Goal: Task Accomplishment & Management: Use online tool/utility

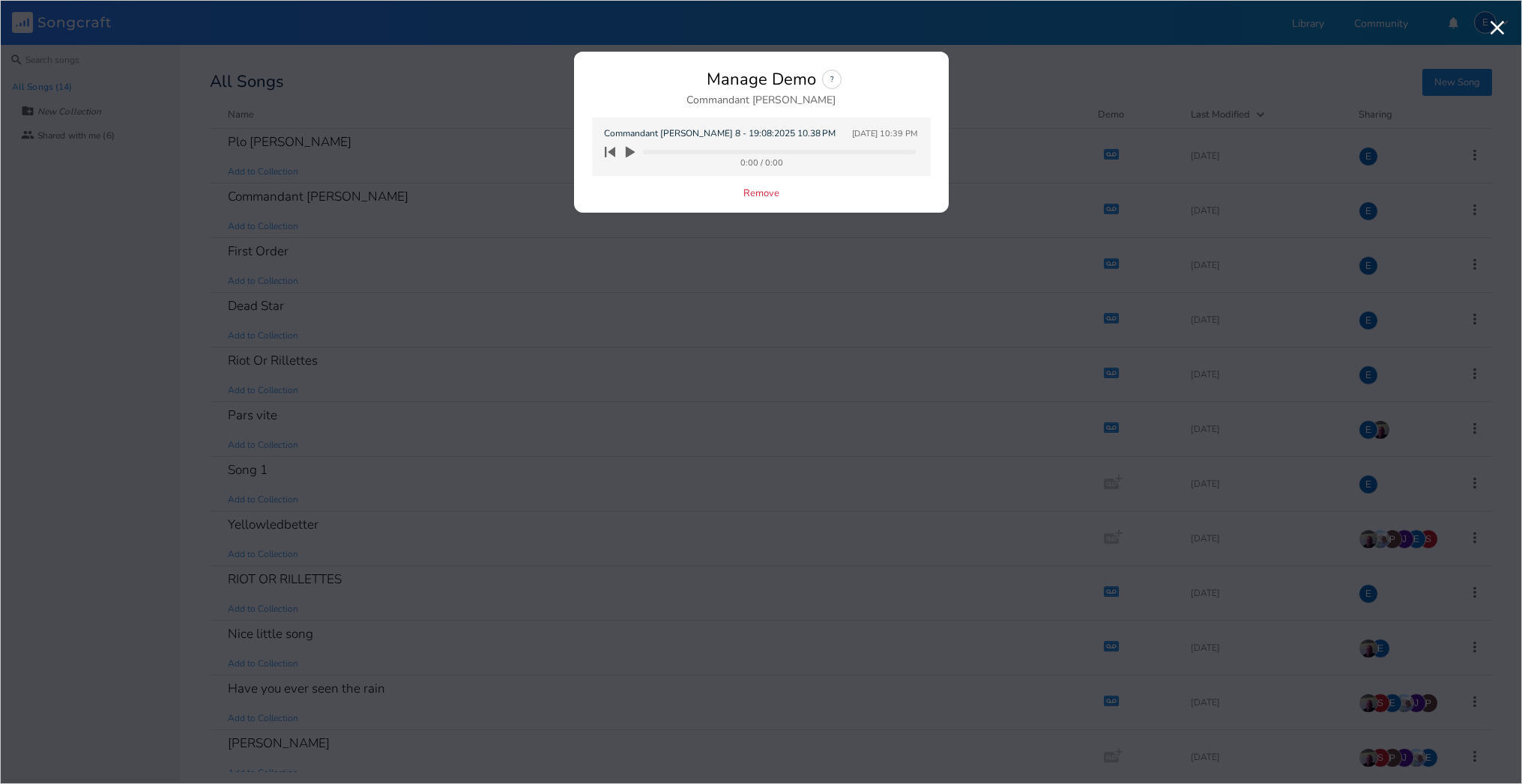
drag, startPoint x: 640, startPoint y: 188, endPoint x: 634, endPoint y: 178, distance: 11.7
click at [640, 188] on div "Manage Demo ? Commandant Cody Commandant [PERSON_NAME] 8 - 19:08:2025 10.38 PM …" at bounding box center [761, 141] width 375 height 143
click at [629, 152] on icon "button" at bounding box center [629, 152] width 9 height 11
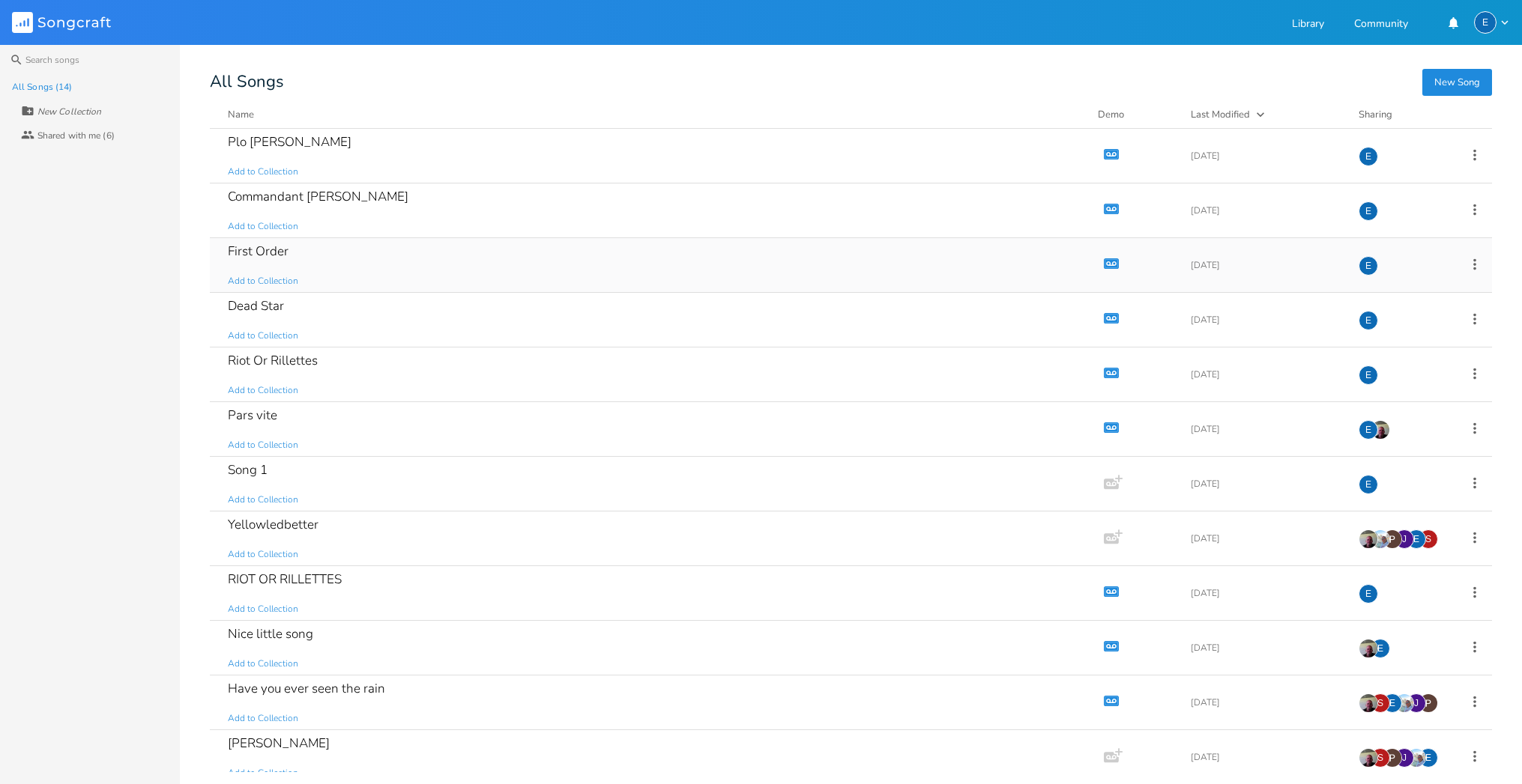
click at [1106, 261] on icon "button" at bounding box center [1112, 263] width 13 height 8
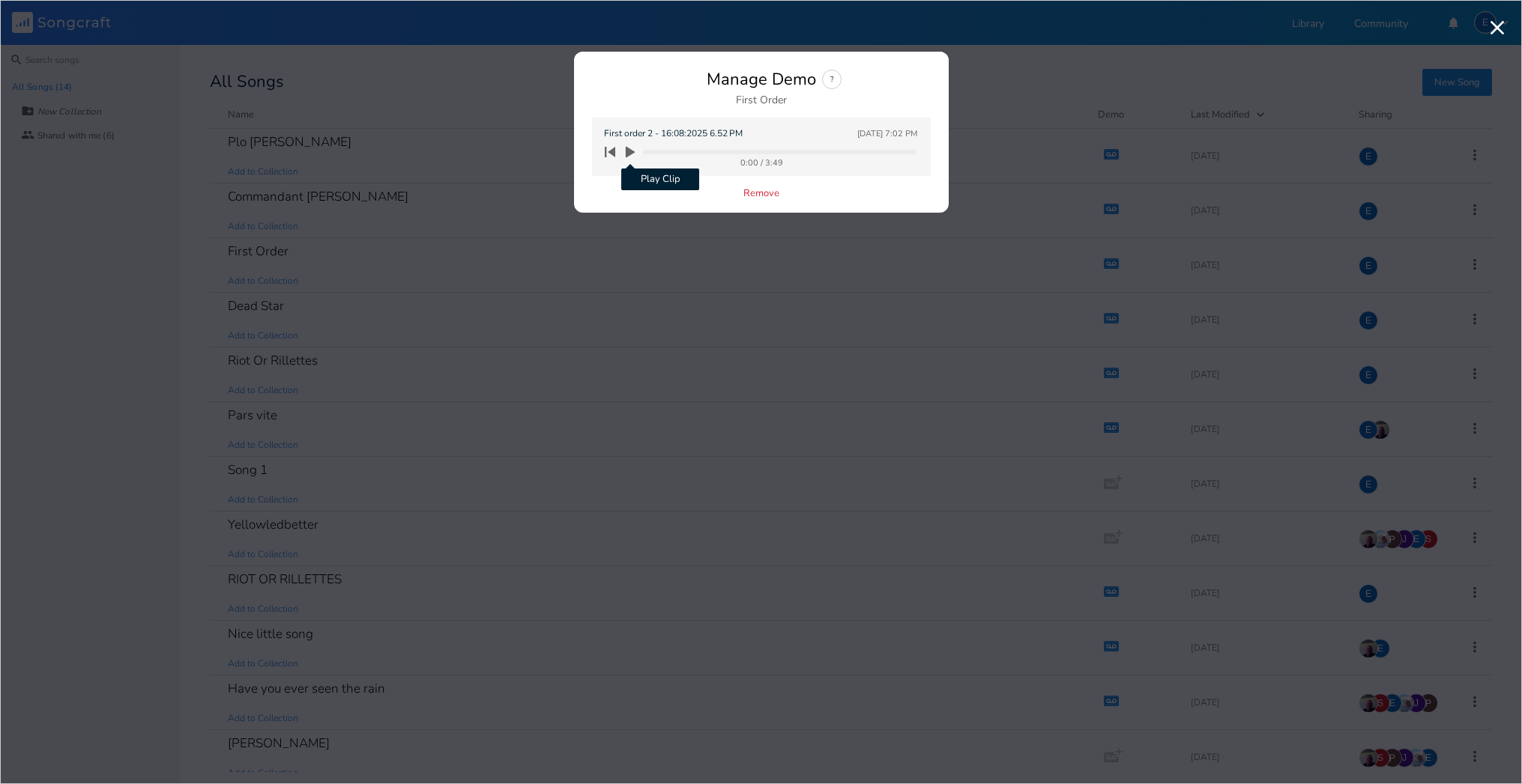
click at [628, 152] on icon "button" at bounding box center [629, 152] width 9 height 11
click at [613, 152] on icon "button" at bounding box center [610, 152] width 11 height 11
click at [627, 151] on icon "button" at bounding box center [629, 152] width 9 height 10
click at [614, 152] on icon "button" at bounding box center [610, 152] width 11 height 11
click at [628, 152] on icon "button" at bounding box center [629, 152] width 9 height 11
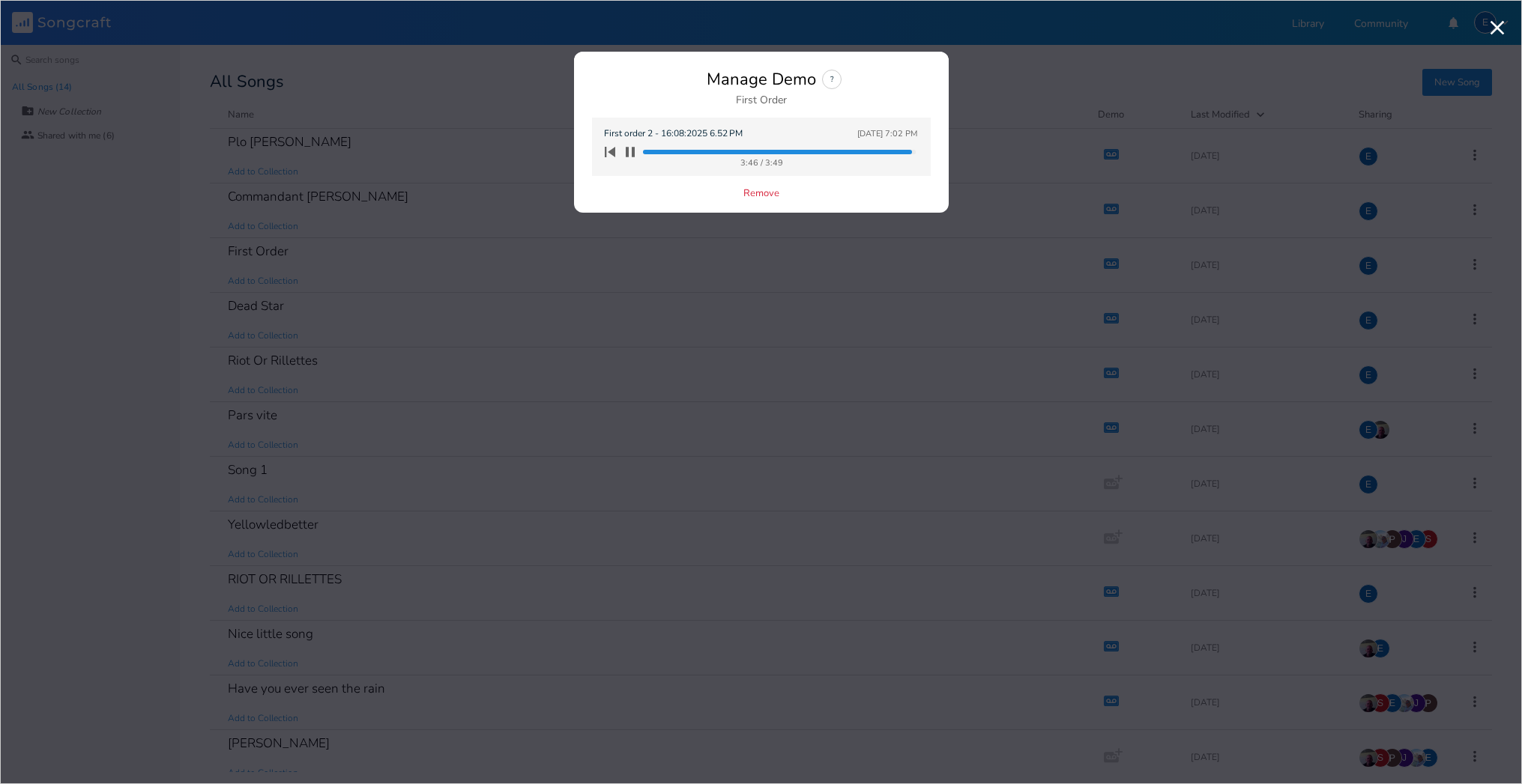
click at [667, 151] on progress at bounding box center [779, 152] width 272 height 5
click at [684, 154] on progress at bounding box center [779, 152] width 272 height 5
click at [697, 154] on progress at bounding box center [779, 152] width 272 height 5
click at [647, 153] on progress at bounding box center [779, 152] width 272 height 5
click at [630, 158] on icon "button" at bounding box center [630, 152] width 12 height 12
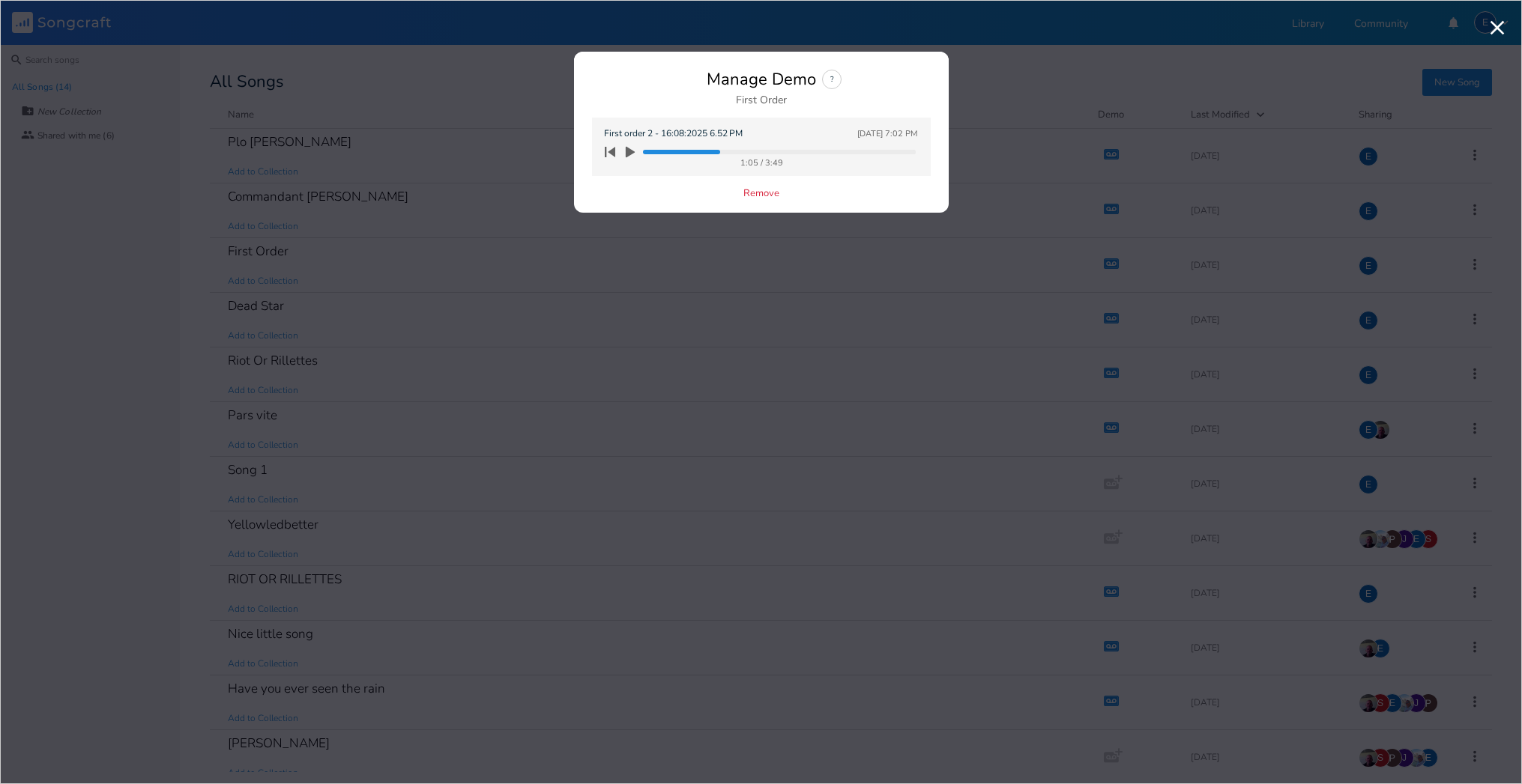
click at [629, 150] on icon "button" at bounding box center [629, 152] width 9 height 11
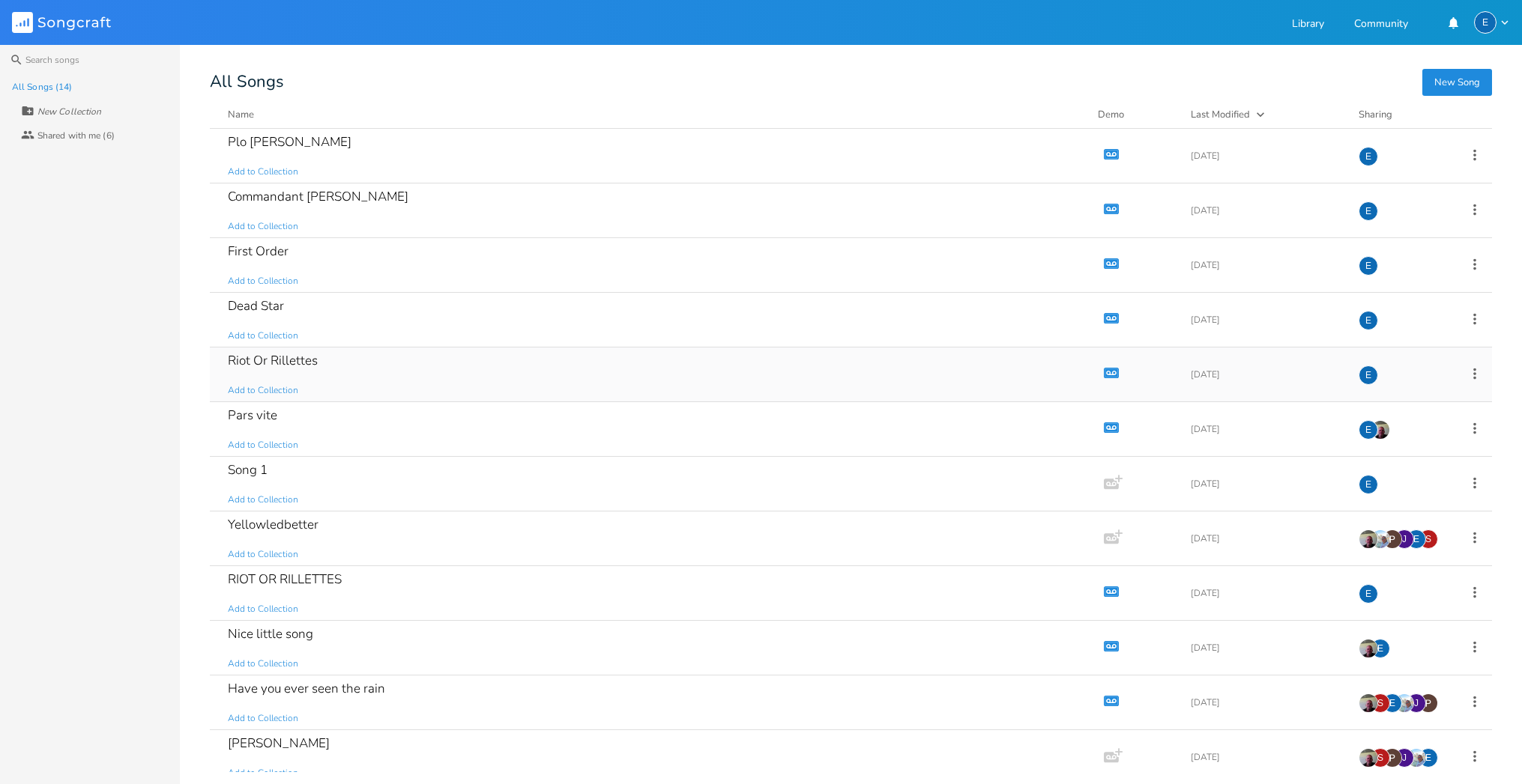
click at [1106, 370] on icon "button" at bounding box center [1112, 372] width 13 height 8
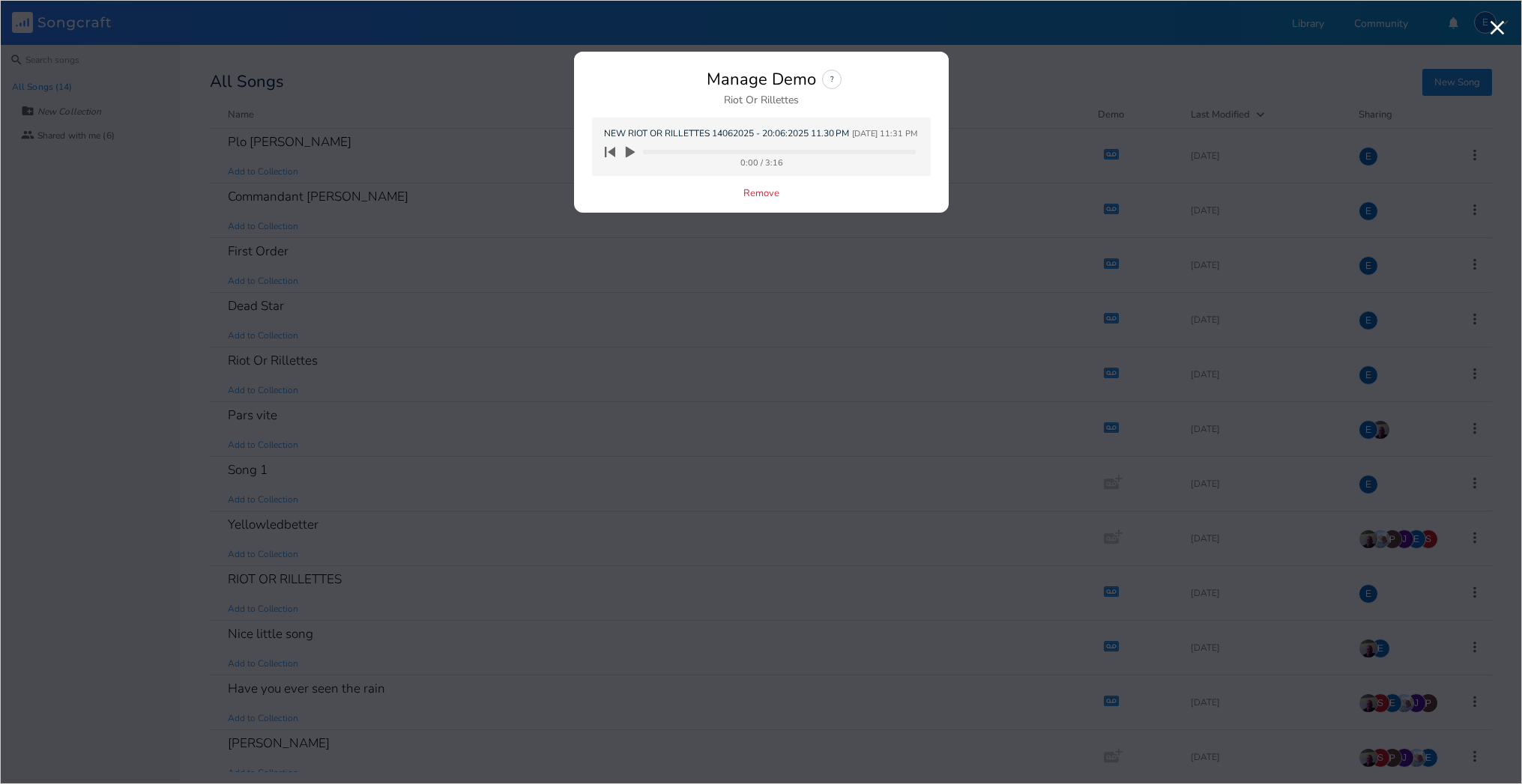
click at [630, 152] on icon "button" at bounding box center [629, 152] width 9 height 11
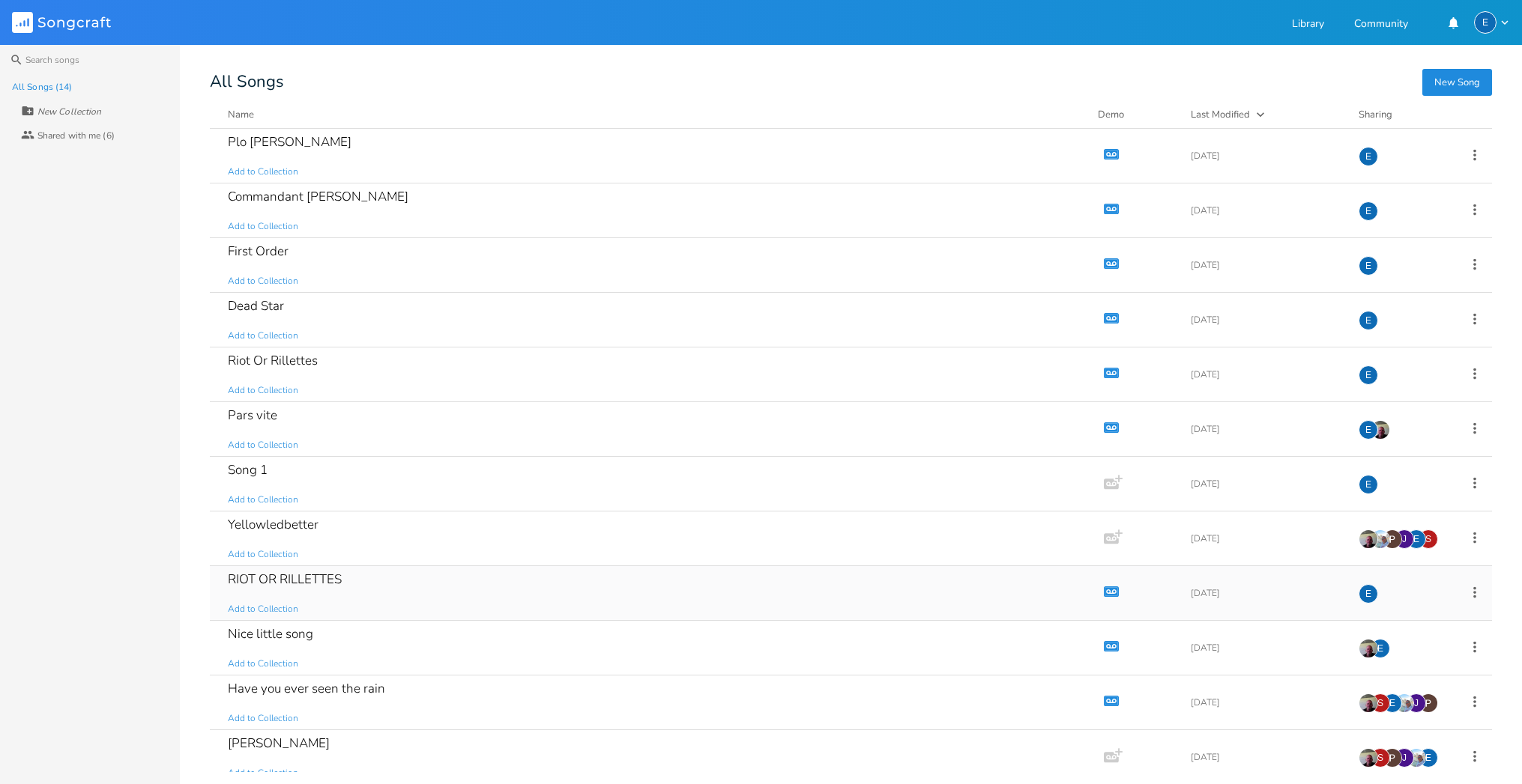
click at [1104, 593] on icon "Demo" at bounding box center [1111, 591] width 15 height 15
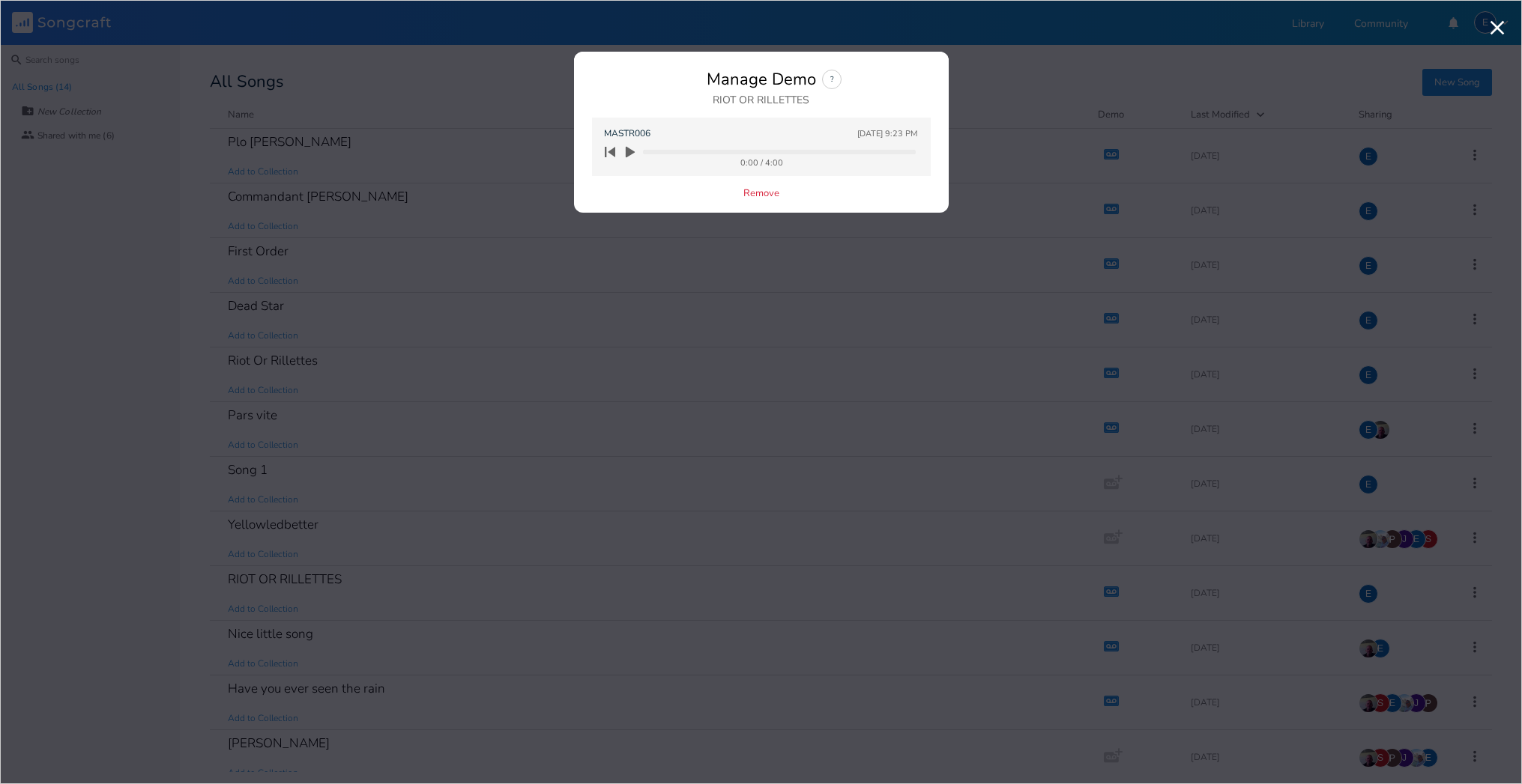
click at [628, 152] on icon "button" at bounding box center [629, 152] width 9 height 11
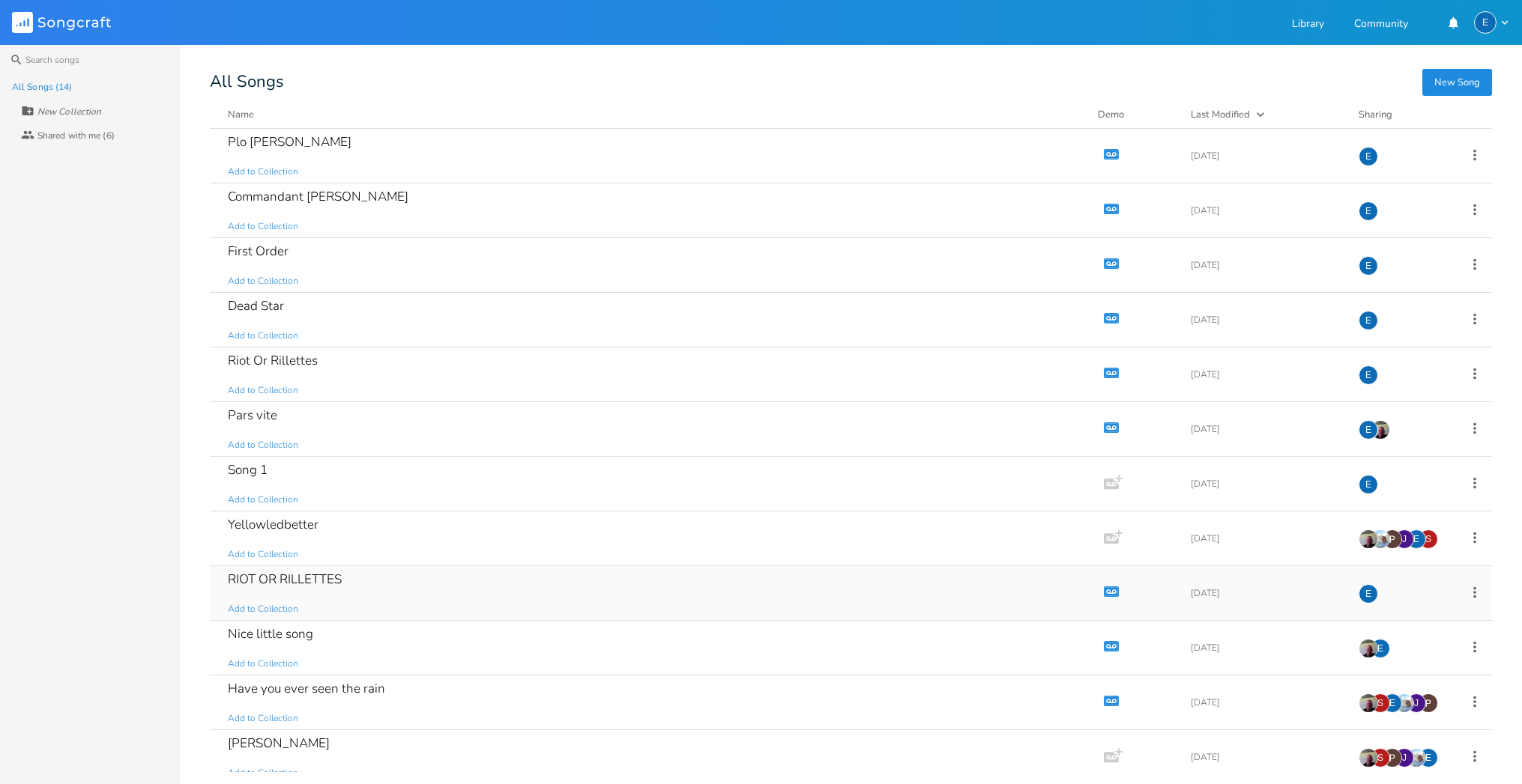
click at [260, 579] on div "RIOT OR RILLETTES" at bounding box center [285, 580] width 114 height 13
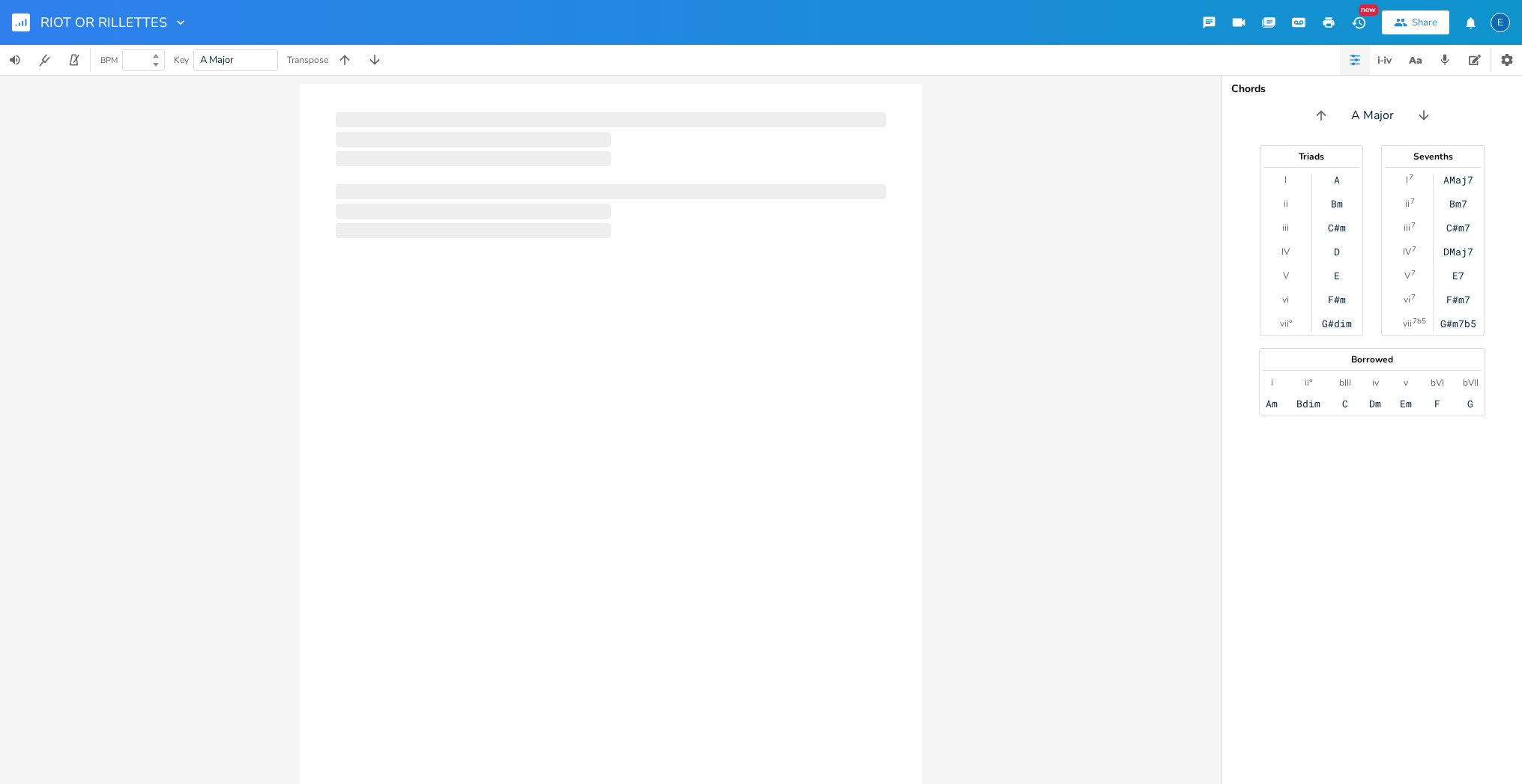
type input "100"
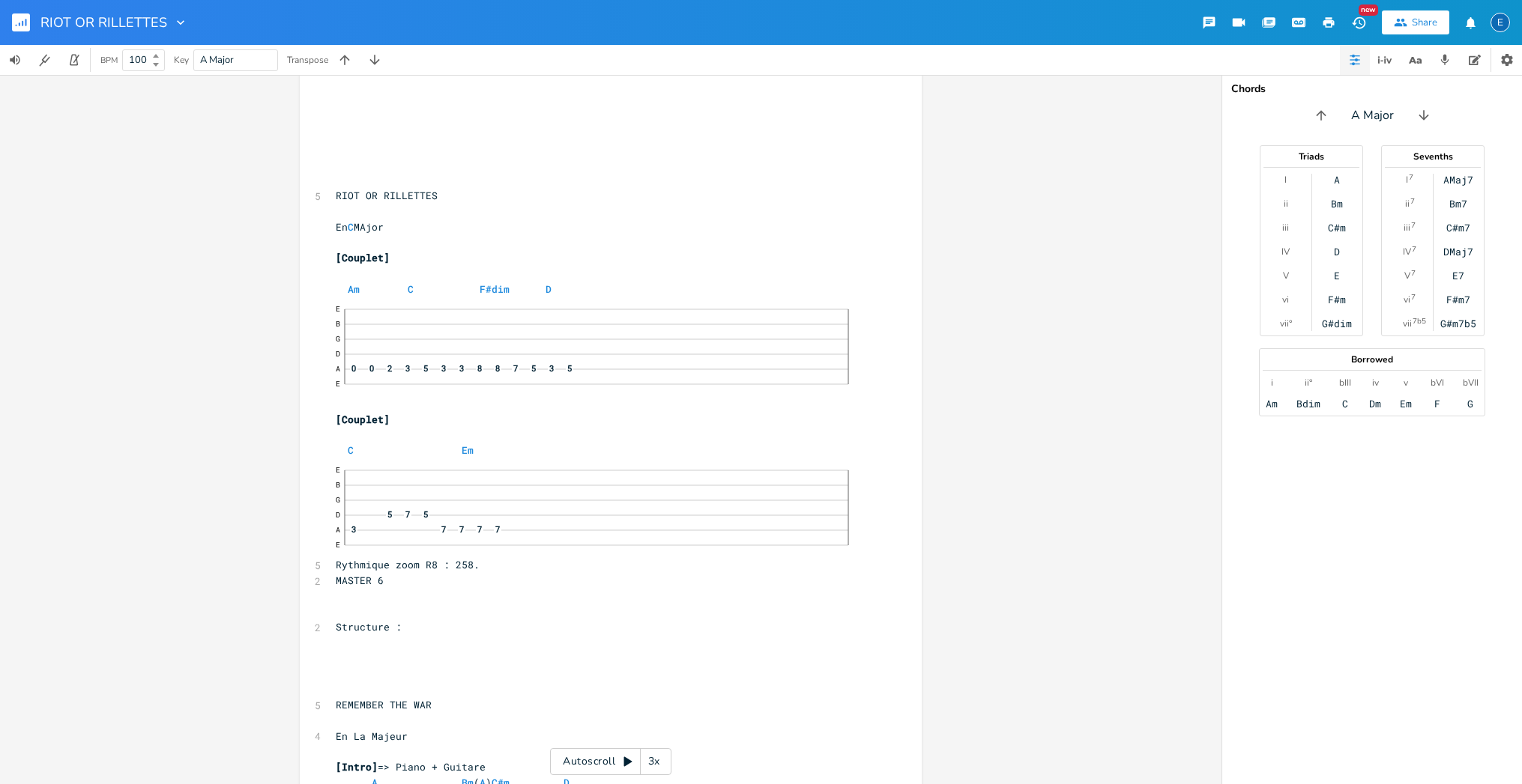
scroll to position [221, 0]
click at [23, 23] on icon "button" at bounding box center [23, 23] width 2 height 5
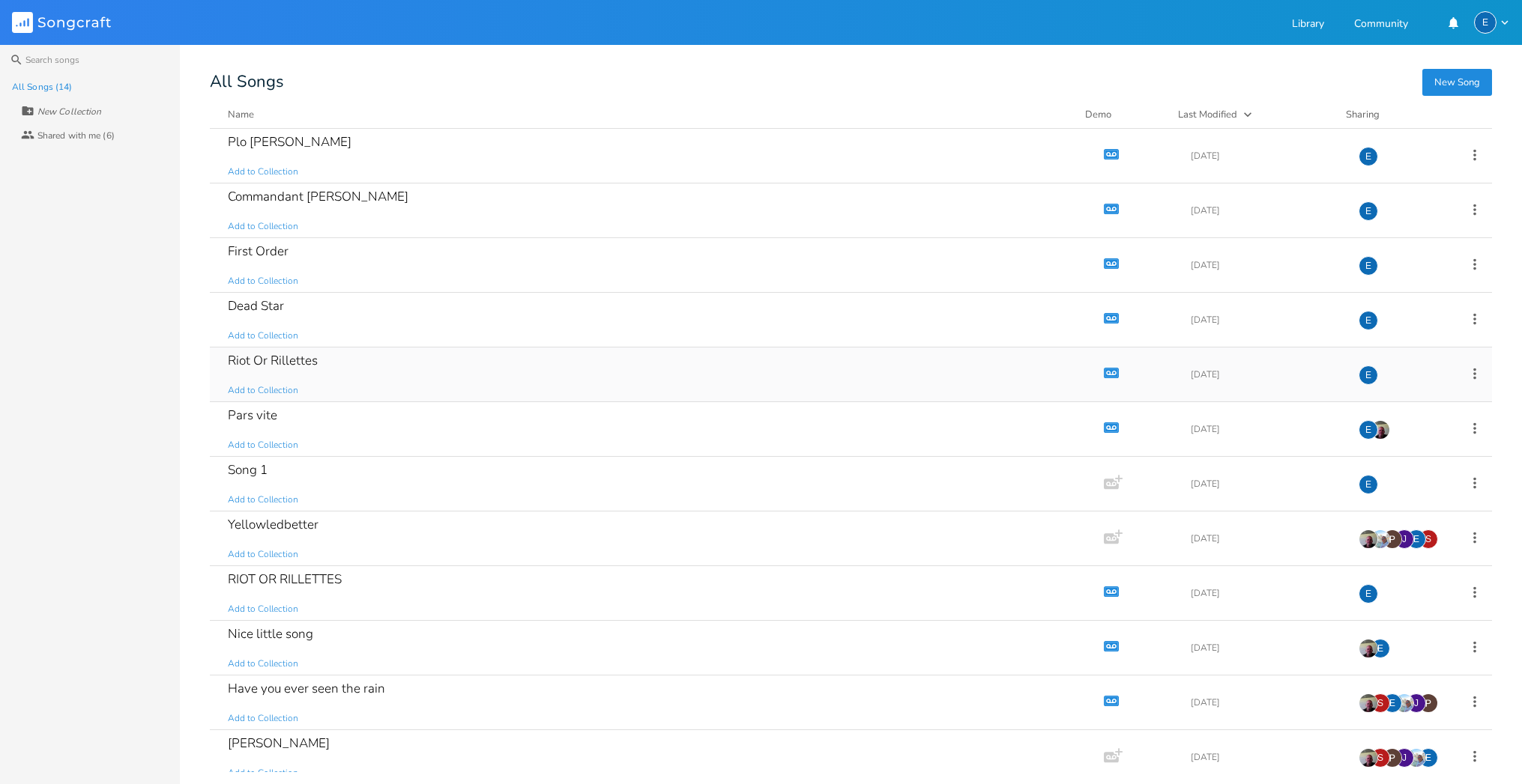
click at [1106, 369] on icon "button" at bounding box center [1112, 372] width 13 height 8
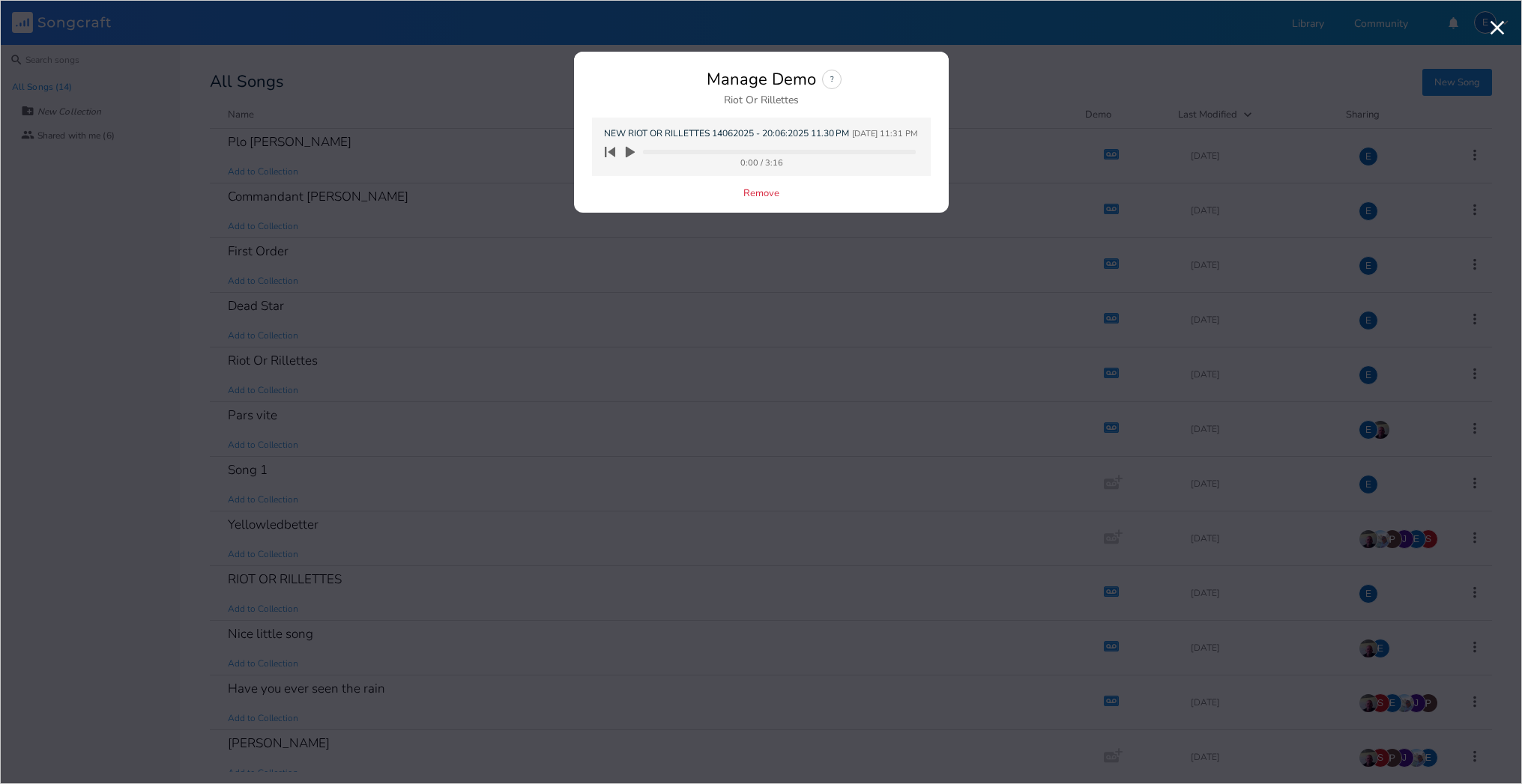
click at [629, 149] on icon "button" at bounding box center [629, 152] width 9 height 11
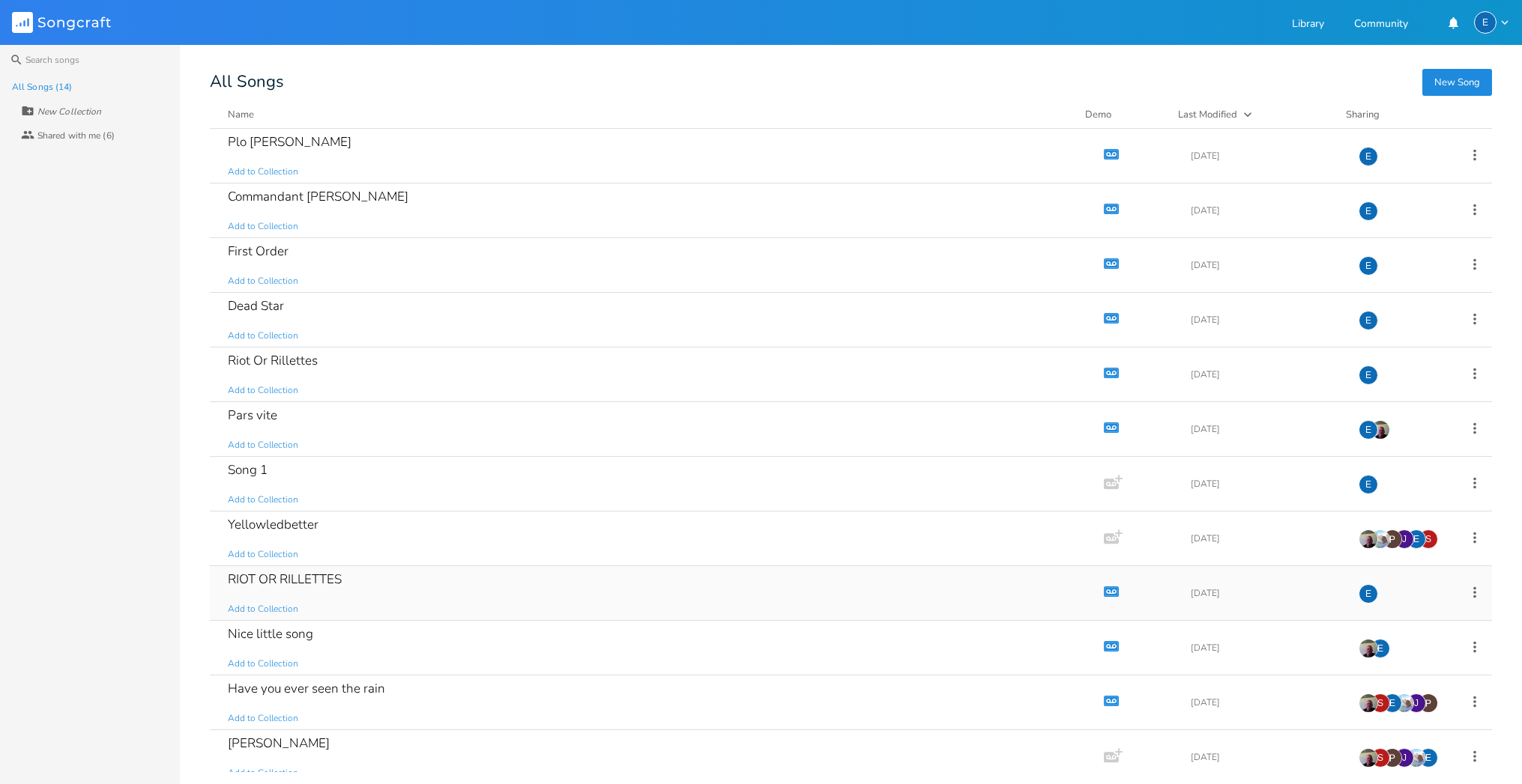
click at [1106, 589] on icon "button" at bounding box center [1112, 591] width 13 height 8
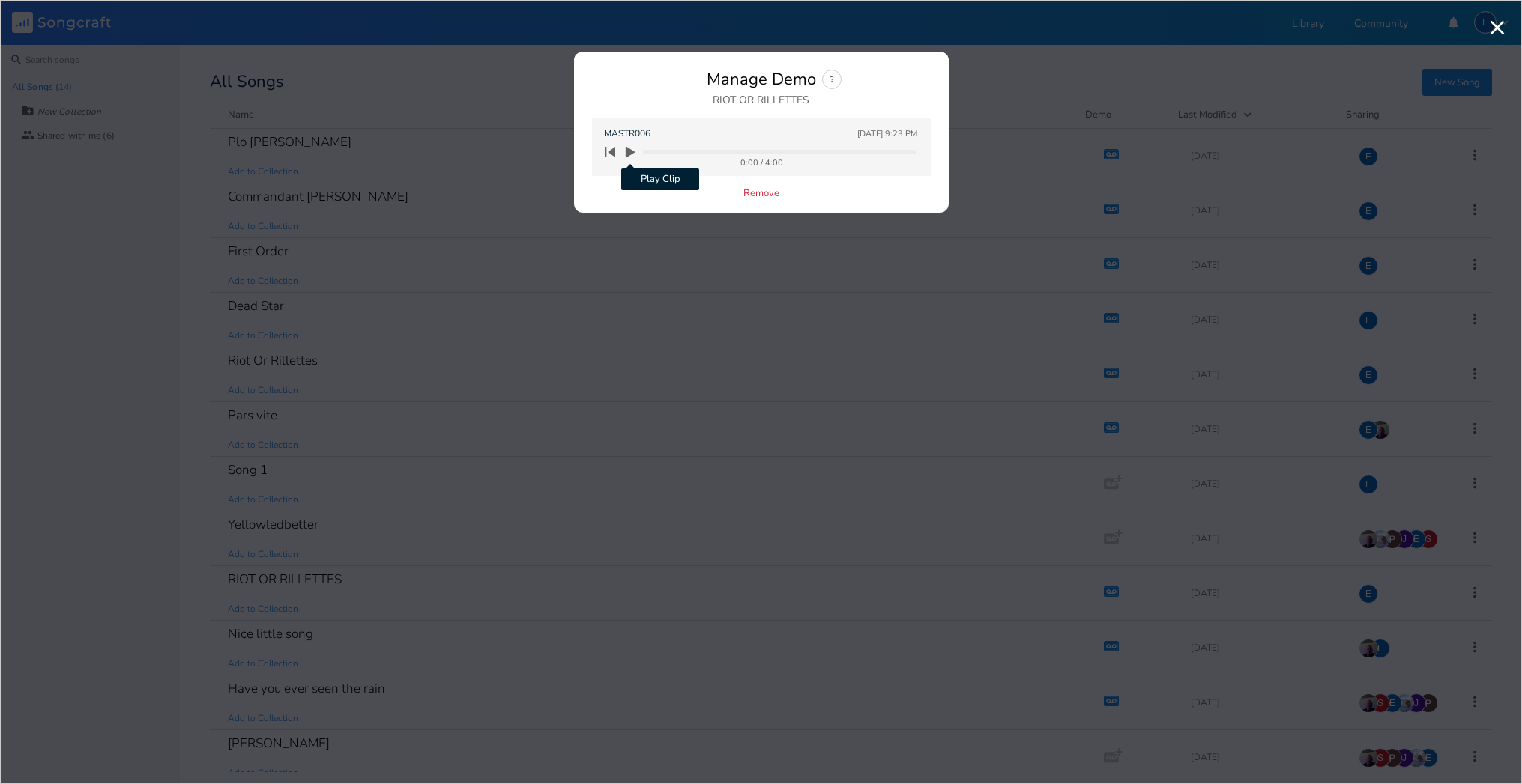
click at [627, 149] on icon "button" at bounding box center [629, 152] width 9 height 11
drag, startPoint x: 645, startPoint y: 151, endPoint x: 675, endPoint y: 152, distance: 30.0
click at [675, 152] on progress at bounding box center [779, 152] width 272 height 5
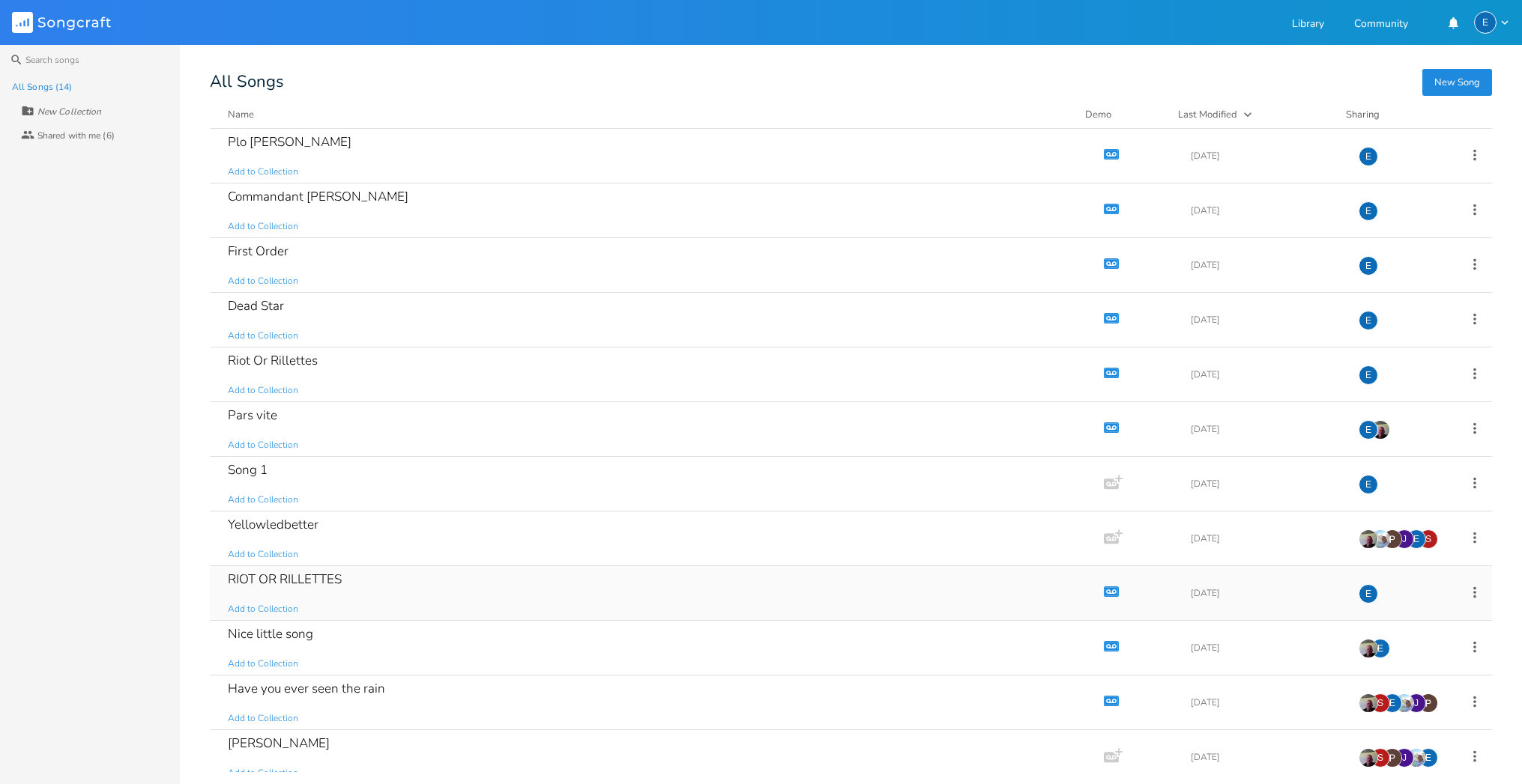
click at [719, 593] on div "RIOT OR RILLETTES Add to Collection" at bounding box center [654, 593] width 852 height 54
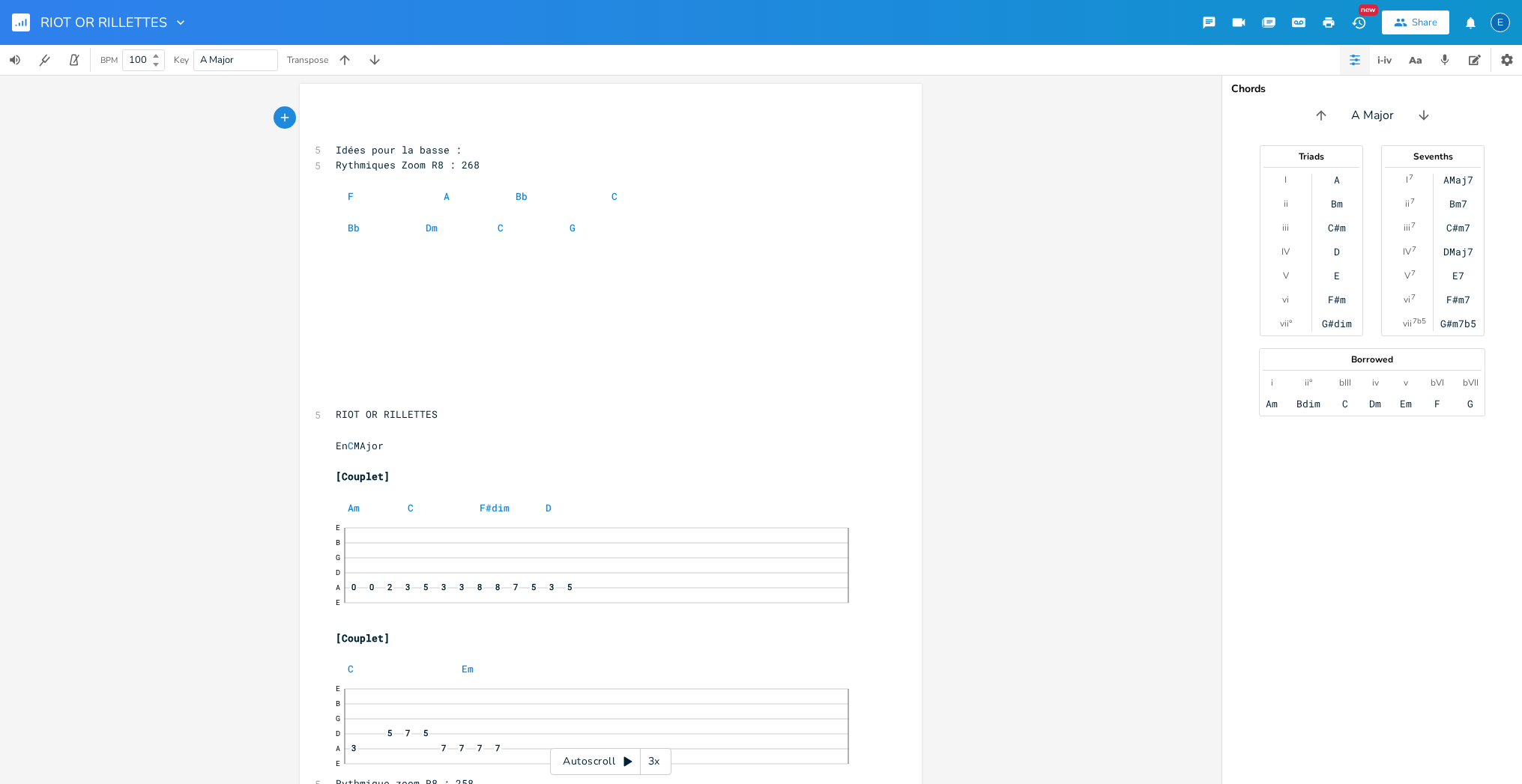
click at [208, 209] on div "xxxxxxxxxx ​ ​ 5 Idées pour la basse : 5 Rythmiques Zoom R8 : 268 ​ F A Bb C ​ …" at bounding box center [611, 430] width 1222 height 710
click at [1327, 20] on icon "button" at bounding box center [1328, 22] width 11 height 11
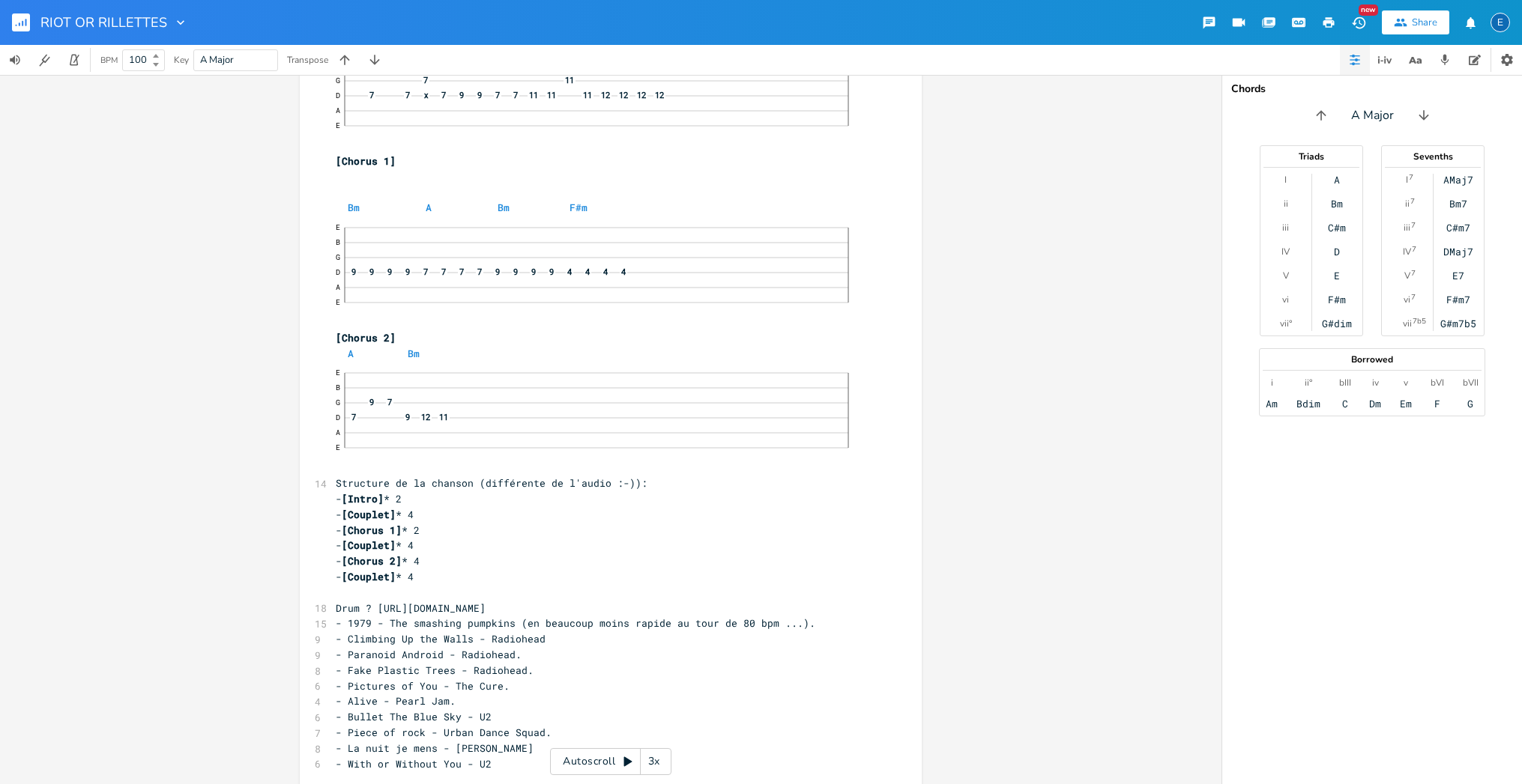
scroll to position [1035, 0]
click at [23, 20] on rect "button" at bounding box center [21, 23] width 18 height 18
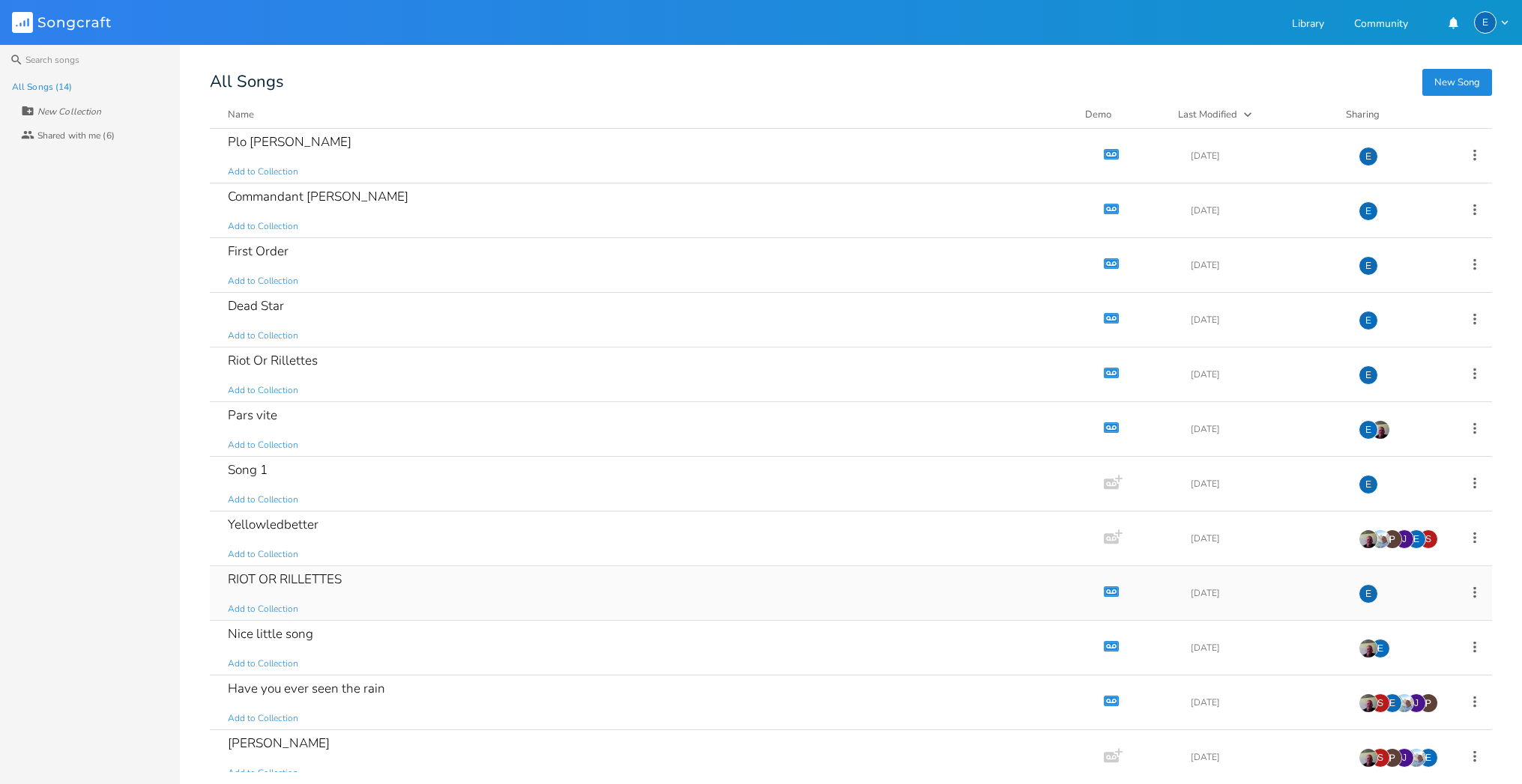
click at [1104, 588] on icon "button" at bounding box center [1111, 590] width 15 height 11
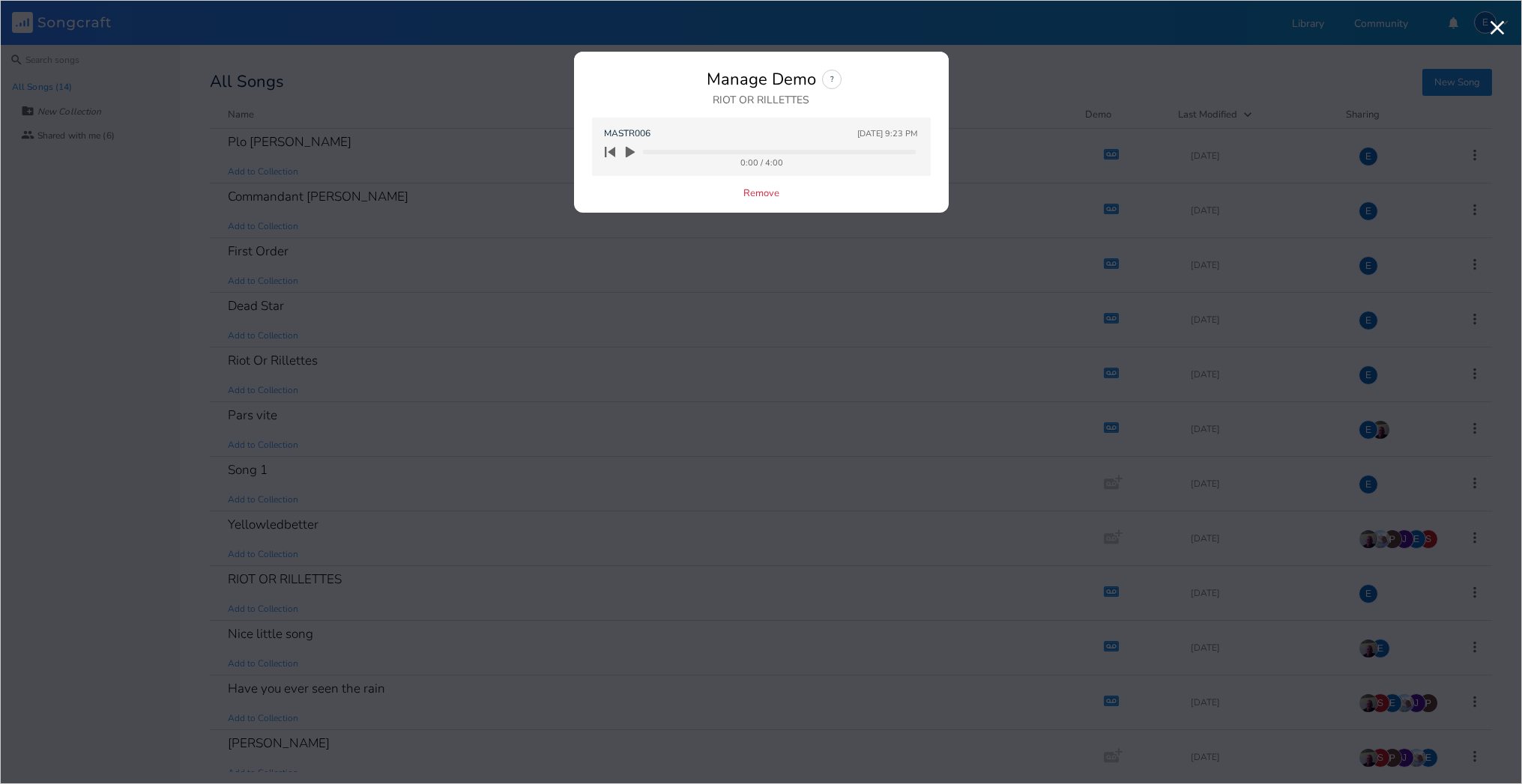
click at [629, 152] on icon "button" at bounding box center [629, 152] width 9 height 11
